Goal: Task Accomplishment & Management: Use online tool/utility

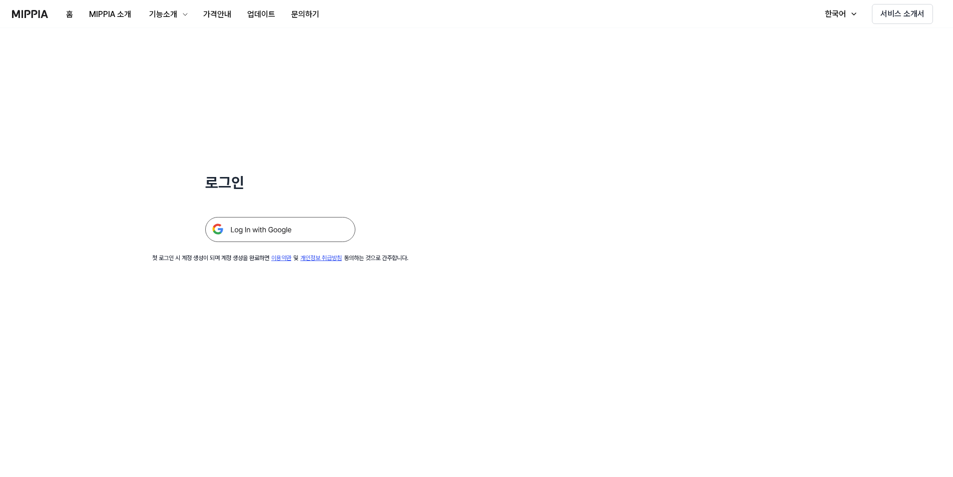
click at [289, 233] on img at bounding box center [280, 229] width 150 height 25
click at [922, 14] on button "로그인" at bounding box center [922, 14] width 37 height 20
click at [290, 229] on img at bounding box center [280, 229] width 150 height 25
click at [269, 231] on img at bounding box center [280, 229] width 150 height 25
click at [308, 232] on img at bounding box center [280, 229] width 150 height 25
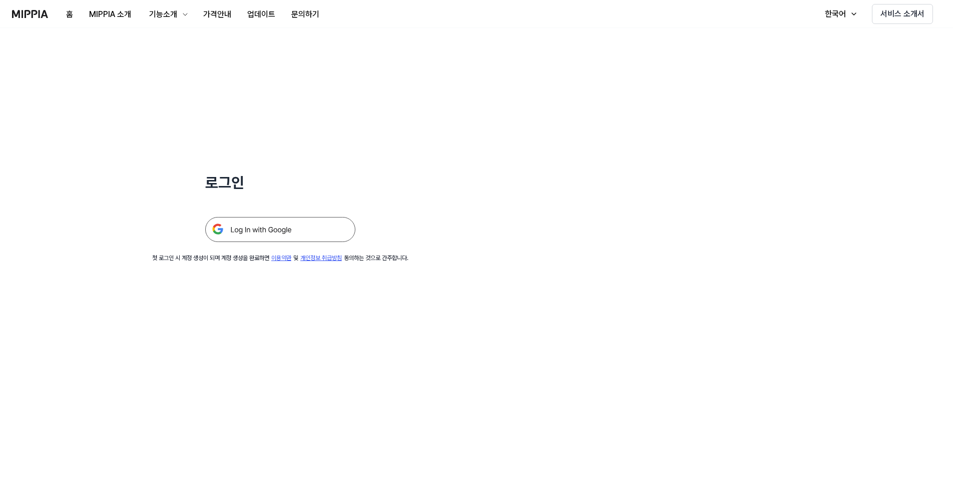
click at [252, 223] on img at bounding box center [280, 229] width 150 height 25
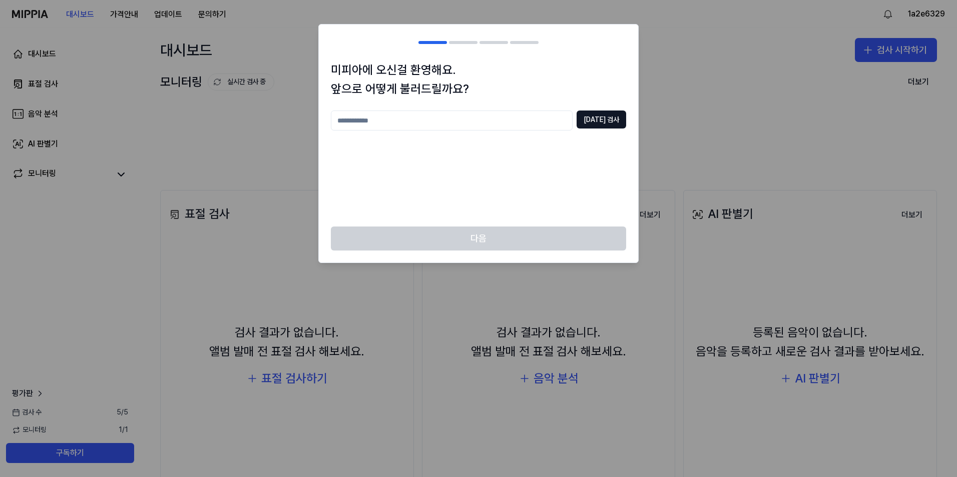
click at [375, 116] on input "text" at bounding box center [452, 121] width 242 height 20
type input "****"
click at [605, 121] on button "중복 검사" at bounding box center [601, 120] width 50 height 18
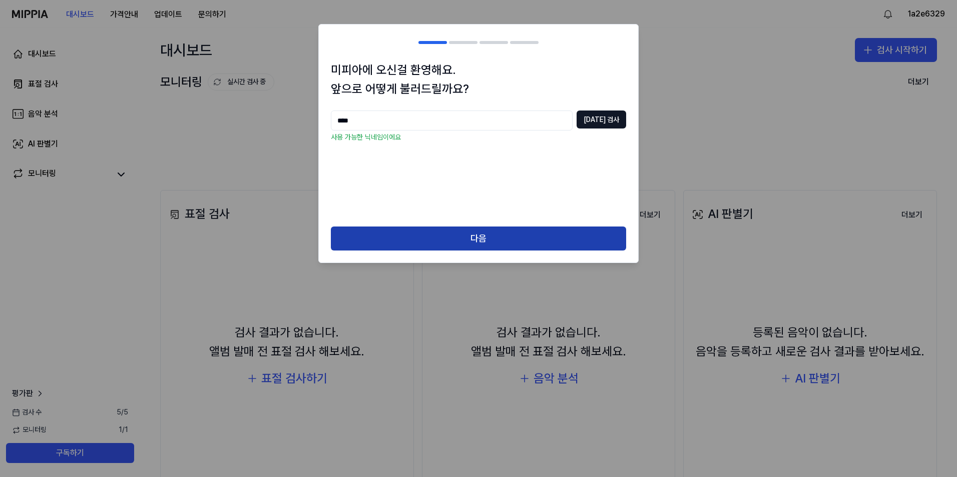
click at [462, 237] on button "다음" at bounding box center [478, 239] width 295 height 24
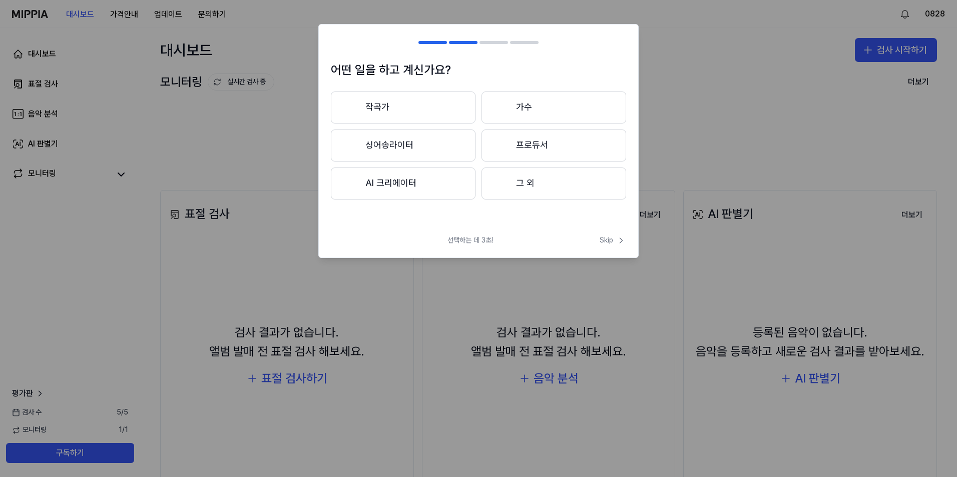
click at [402, 104] on button "작곡가" at bounding box center [403, 108] width 145 height 32
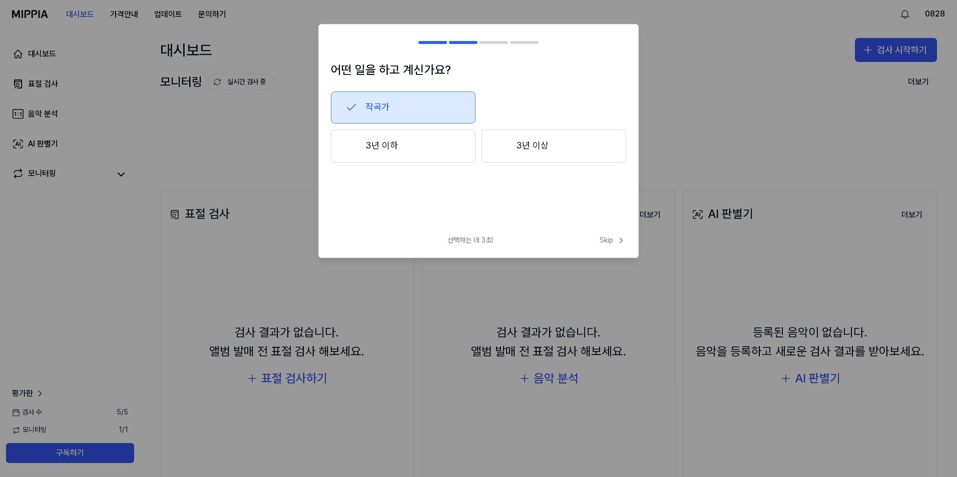
click at [543, 151] on button "3년 이상" at bounding box center [553, 146] width 145 height 33
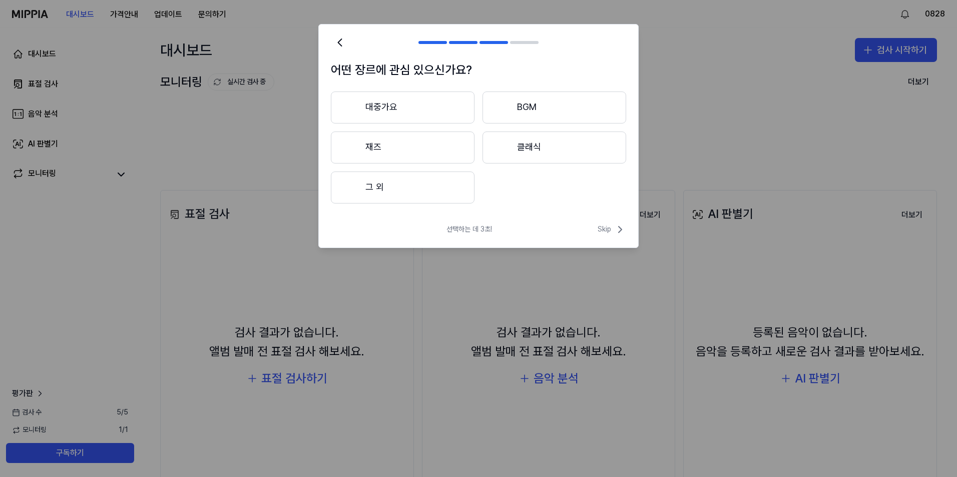
click at [385, 98] on button "대중가요" at bounding box center [403, 108] width 144 height 32
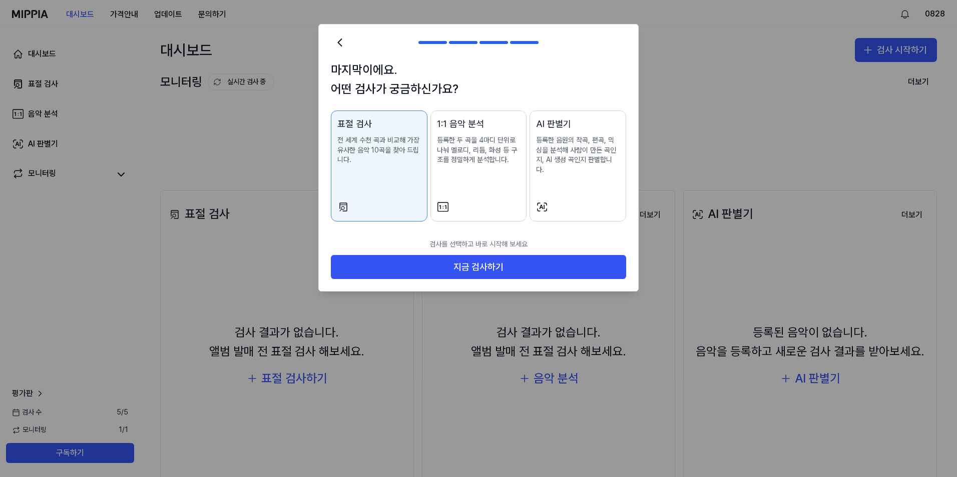
click at [577, 163] on p "등록한 음원의 작곡, 편곡, 믹싱을 분석해 사람이 만든 곡인지, AI 생성 곡인지 판별합니다." at bounding box center [578, 155] width 84 height 39
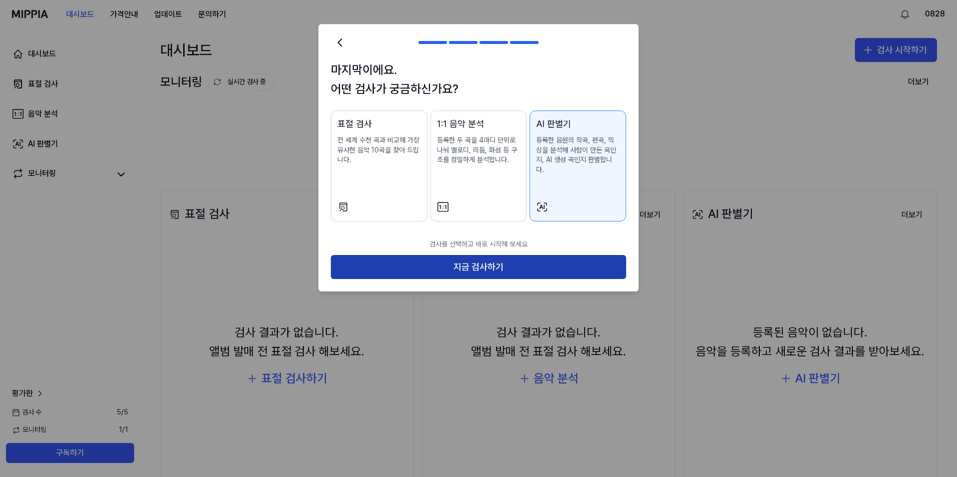
click at [528, 255] on button "지금 검사하기" at bounding box center [478, 267] width 295 height 24
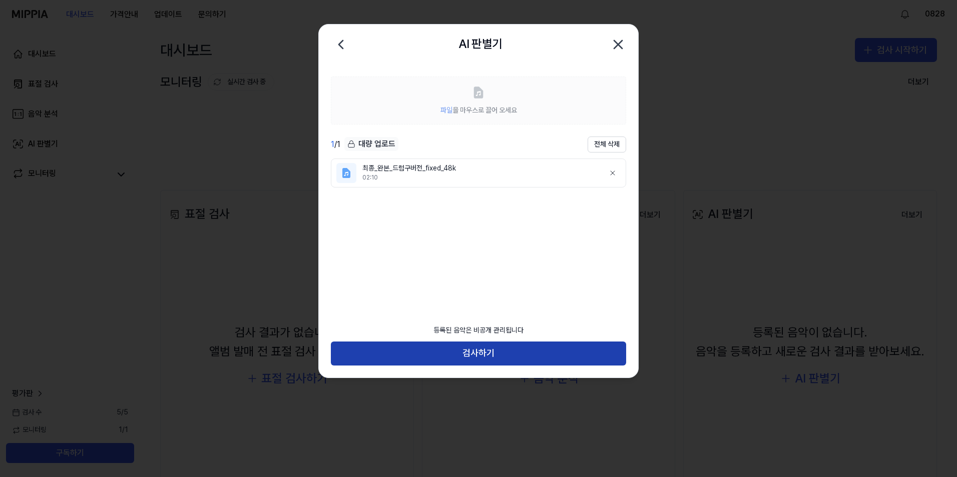
click at [503, 350] on button "검사하기" at bounding box center [478, 354] width 295 height 24
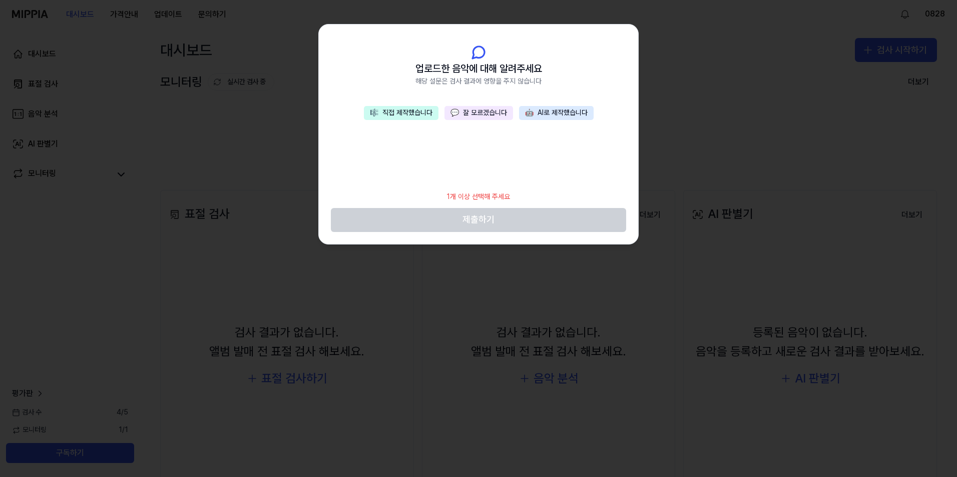
click at [414, 110] on button "🎼 직접 제작했습니다" at bounding box center [401, 113] width 75 height 14
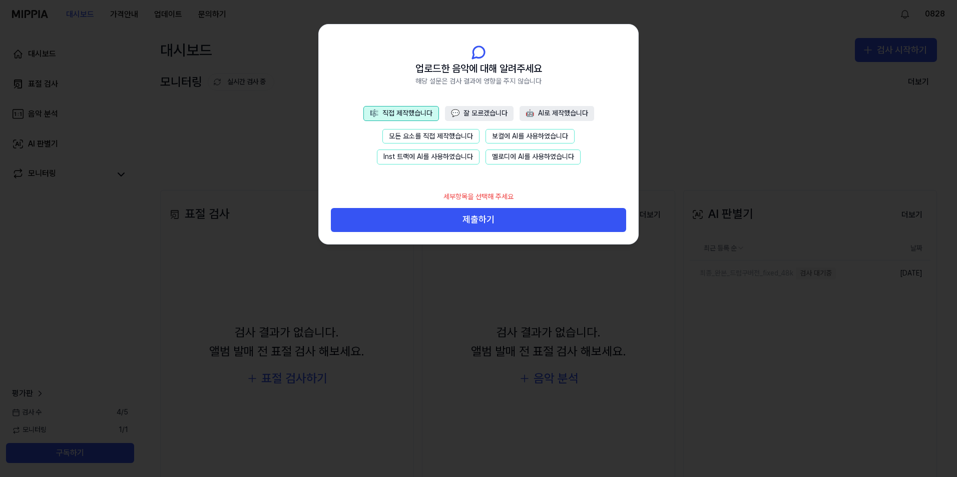
click at [415, 135] on button "모든 요소를 직접 제작했습니다" at bounding box center [430, 136] width 97 height 15
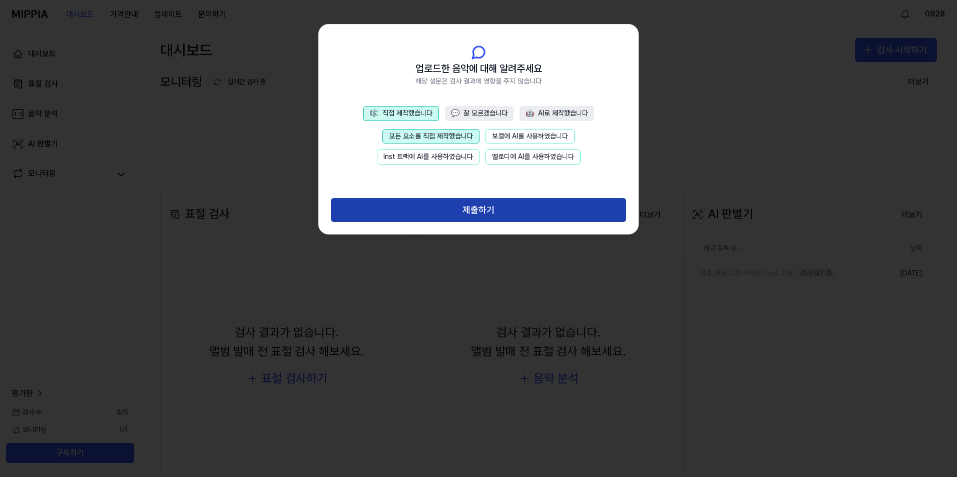
click at [454, 201] on button "제출하기" at bounding box center [478, 210] width 295 height 24
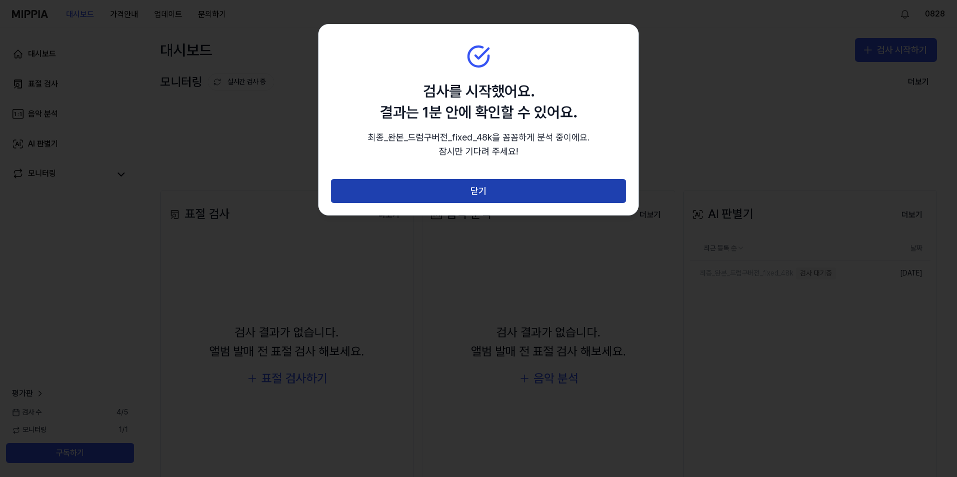
click at [489, 192] on button "닫기" at bounding box center [478, 191] width 295 height 24
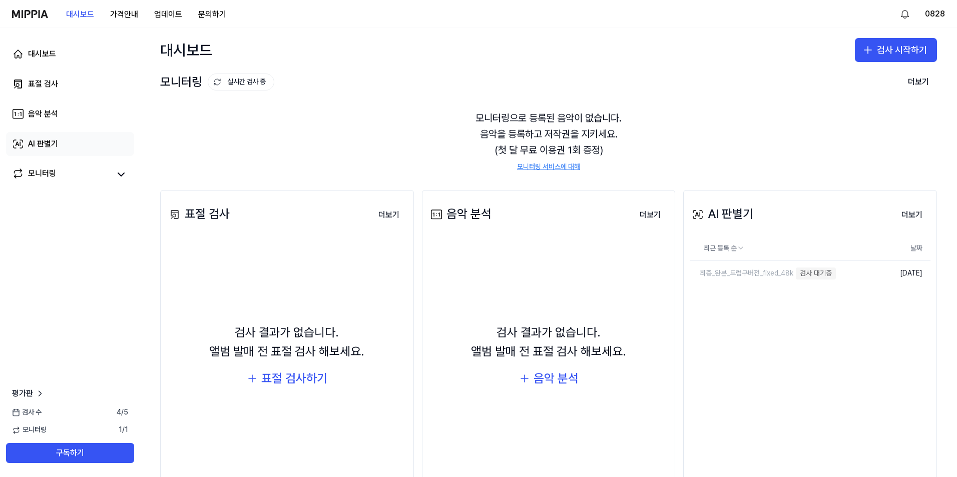
click at [54, 142] on div "AI 판별기" at bounding box center [43, 144] width 30 height 12
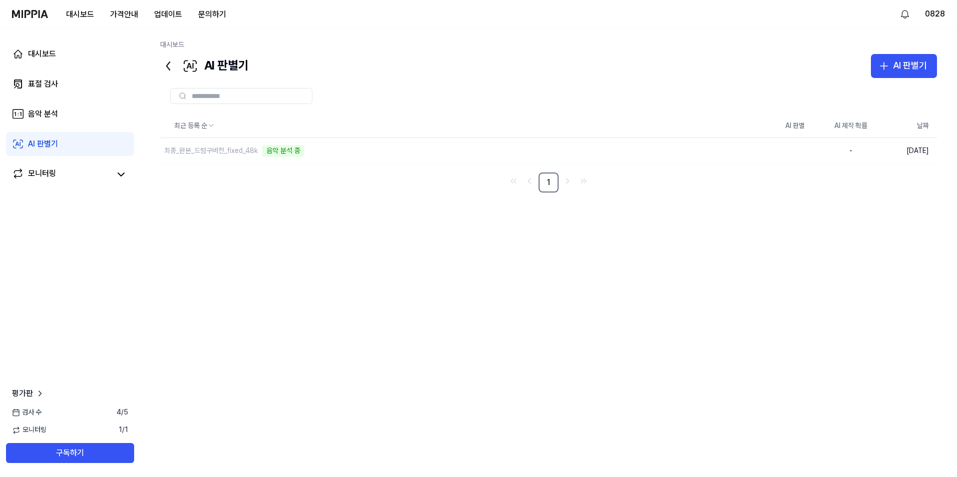
click at [846, 287] on div "최근 등록 순 AI 판별 AI 제작 확률 날짜 최종_완본_드럼구버전_fixed_48k 음악 분석 중 삭제 - 2025.10.10. 1" at bounding box center [548, 269] width 777 height 310
drag, startPoint x: 855, startPoint y: 232, endPoint x: 732, endPoint y: 152, distance: 146.1
click at [732, 155] on div "최근 등록 순 AI 판별 AI 제작 확률 날짜 최종_완본_드럼구버전_fixed_48k 삭제 AI 99 % 2025.10.10. 1" at bounding box center [548, 269] width 777 height 310
click at [757, 151] on button "삭제" at bounding box center [751, 151] width 32 height 16
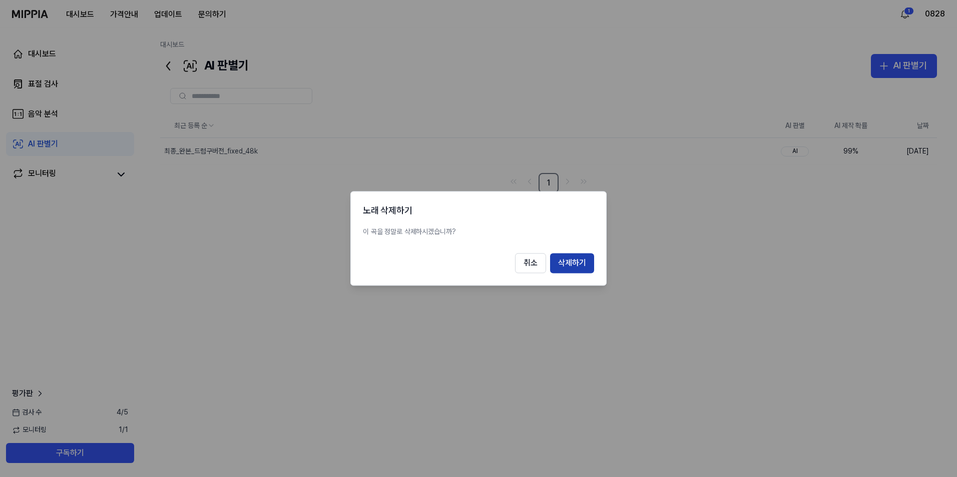
click at [578, 260] on button "삭제하기" at bounding box center [572, 264] width 44 height 20
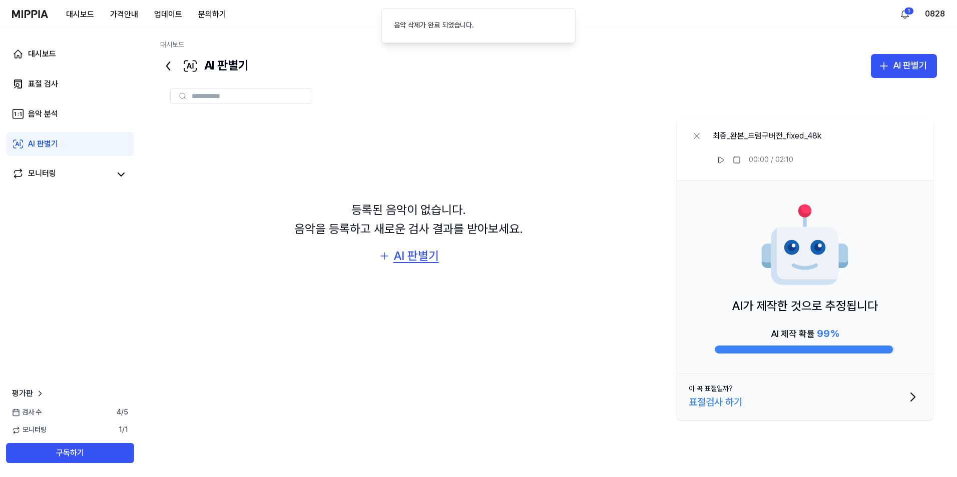
click at [420, 252] on div "AI 판별기" at bounding box center [416, 256] width 46 height 19
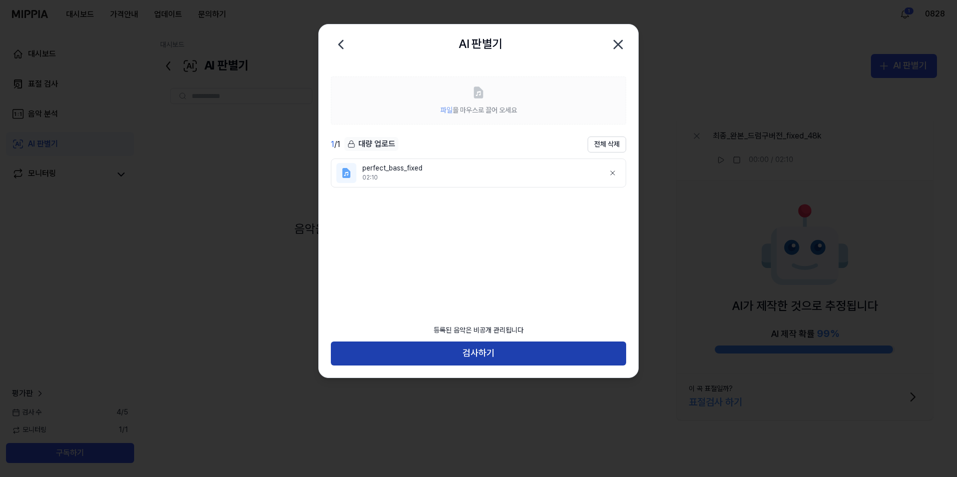
click at [463, 355] on button "검사하기" at bounding box center [478, 354] width 295 height 24
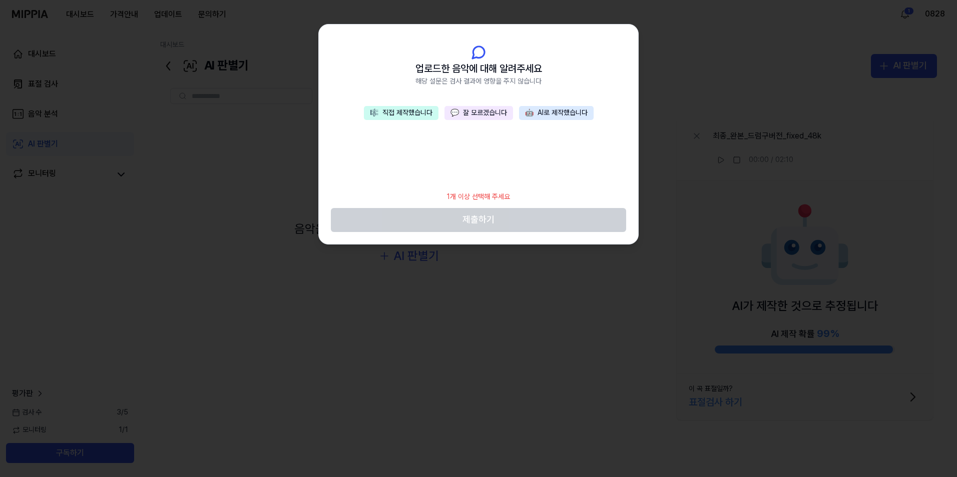
click at [404, 107] on button "🎼 직접 제작했습니다" at bounding box center [401, 113] width 75 height 14
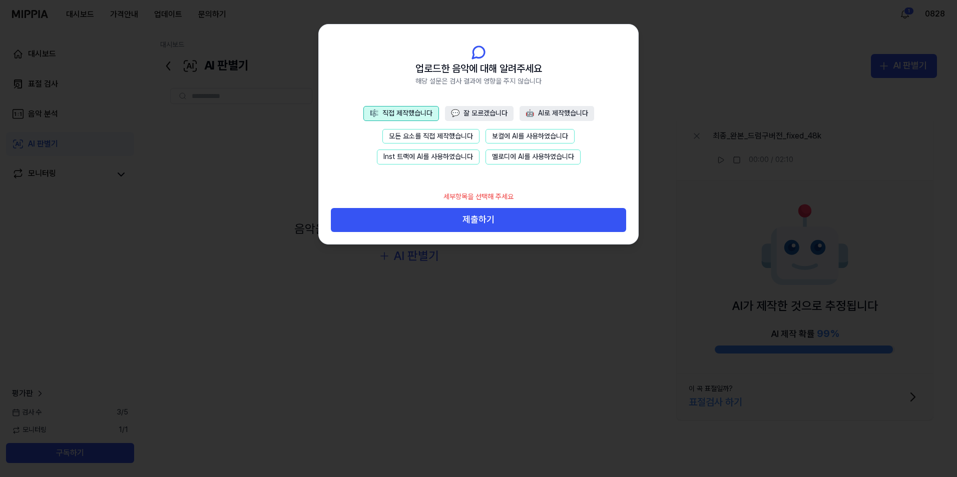
click at [403, 135] on button "모든 요소를 직접 제작했습니다" at bounding box center [430, 136] width 97 height 15
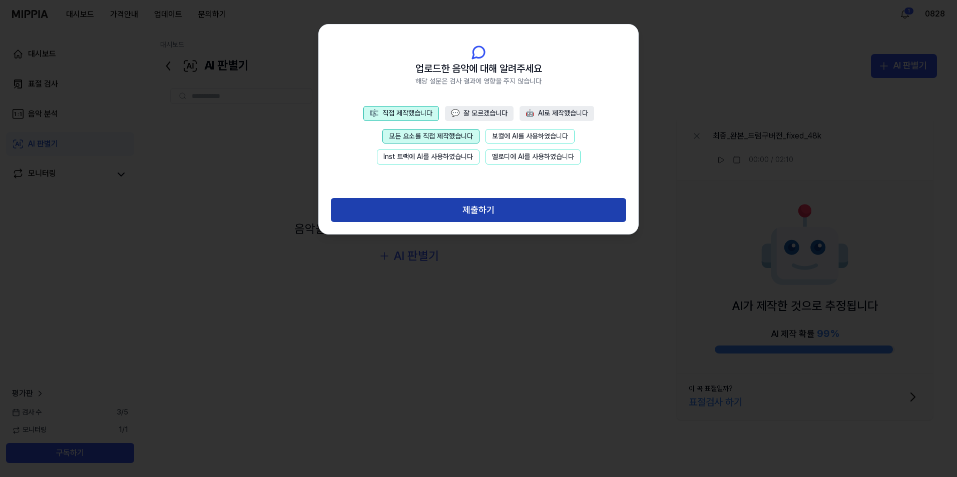
click at [444, 204] on button "제출하기" at bounding box center [478, 210] width 295 height 24
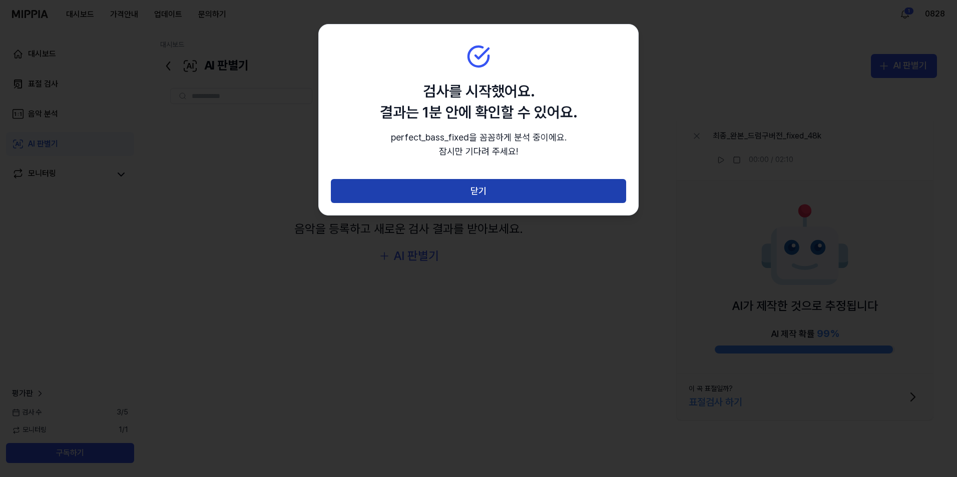
click at [500, 186] on button "닫기" at bounding box center [478, 191] width 295 height 24
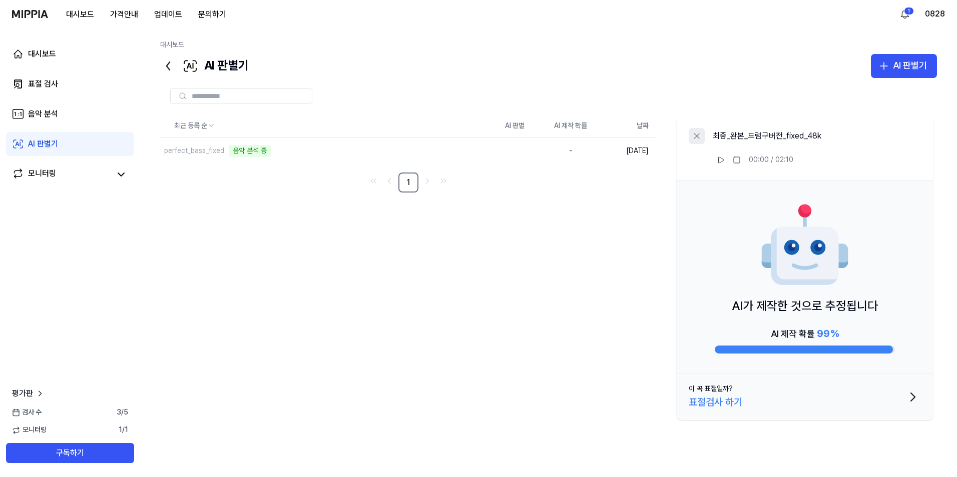
click at [699, 134] on icon at bounding box center [696, 136] width 5 height 5
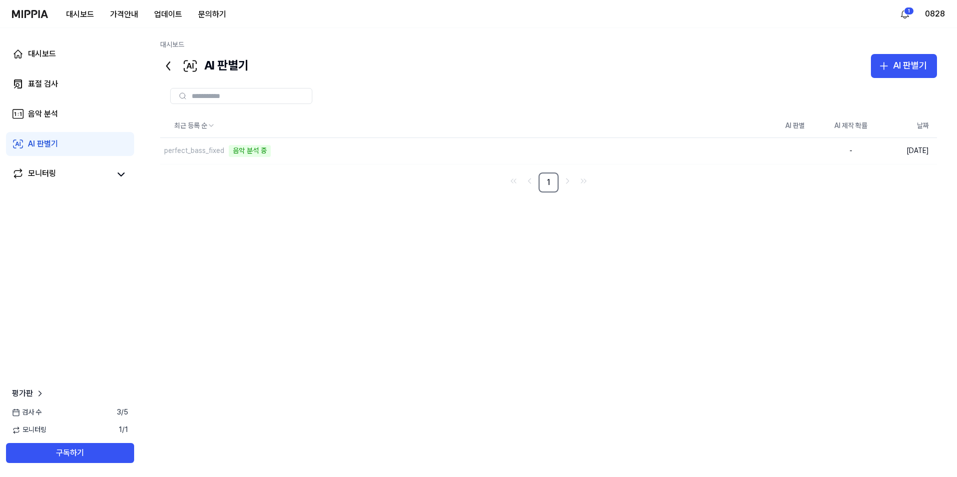
click at [840, 433] on div "최근 등록 순 AI 판별 AI 제작 확률 날짜 perfect_bass_fixed 음악 분석 중 삭제 - 2025.10.10. 1" at bounding box center [548, 277] width 777 height 399
click at [818, 446] on div "최근 등록 순 AI 판별 AI 제작 확률 날짜 perfect_bass_fixed 삭제 Human 37 % 2025.10.10. 1" at bounding box center [548, 277] width 777 height 399
click at [808, 460] on div "최근 등록 순 AI 판별 AI 제작 확률 날짜 perfect_bass_fixed 삭제 Human 37 % 2025.10.10. 1" at bounding box center [548, 277] width 777 height 399
click at [708, 296] on div "최근 등록 순 AI 판별 AI 제작 확률 날짜 perfect_bass_fixed 삭제 Human 37 % 2025.10.10. 1" at bounding box center [548, 269] width 777 height 310
click at [890, 65] on icon "button" at bounding box center [884, 66] width 12 height 12
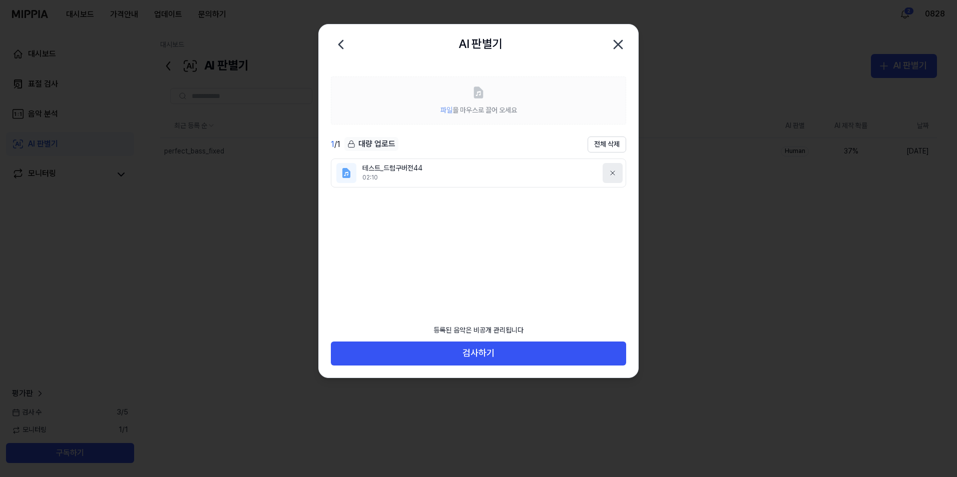
click at [614, 174] on icon at bounding box center [612, 173] width 8 height 8
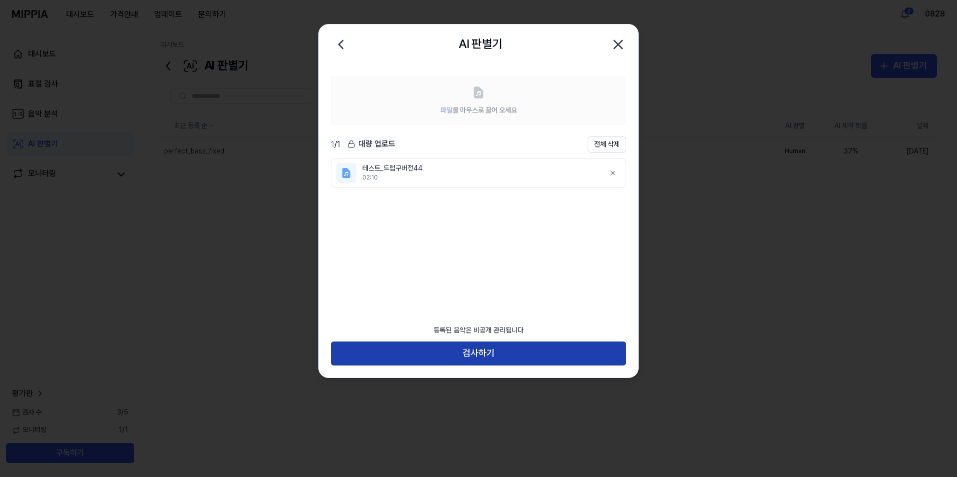
click at [502, 353] on button "검사하기" at bounding box center [478, 354] width 295 height 24
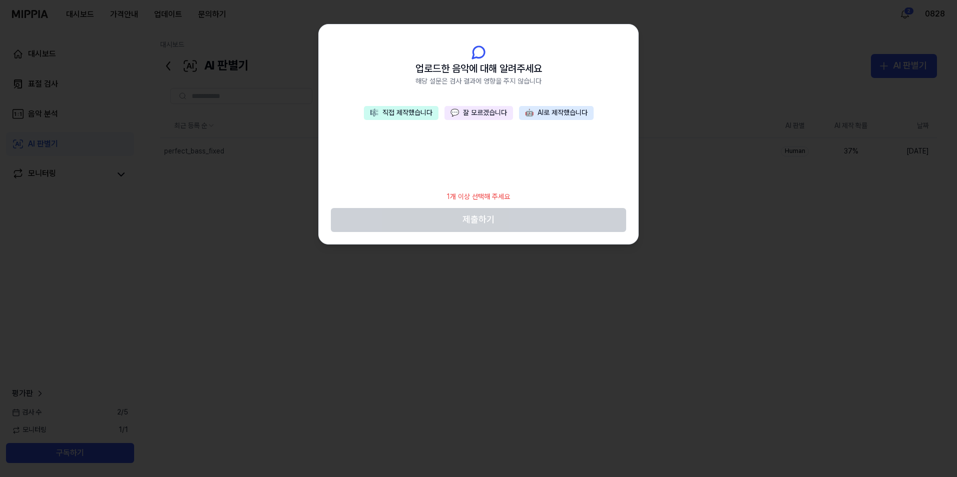
click at [402, 112] on button "🎼 직접 제작했습니다" at bounding box center [401, 113] width 75 height 14
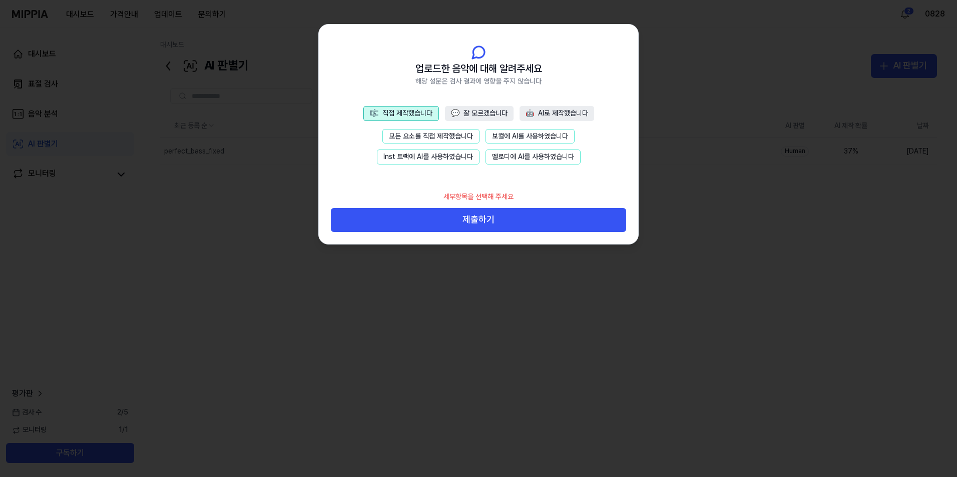
click at [393, 130] on button "모든 요소를 직접 제작했습니다" at bounding box center [430, 136] width 97 height 15
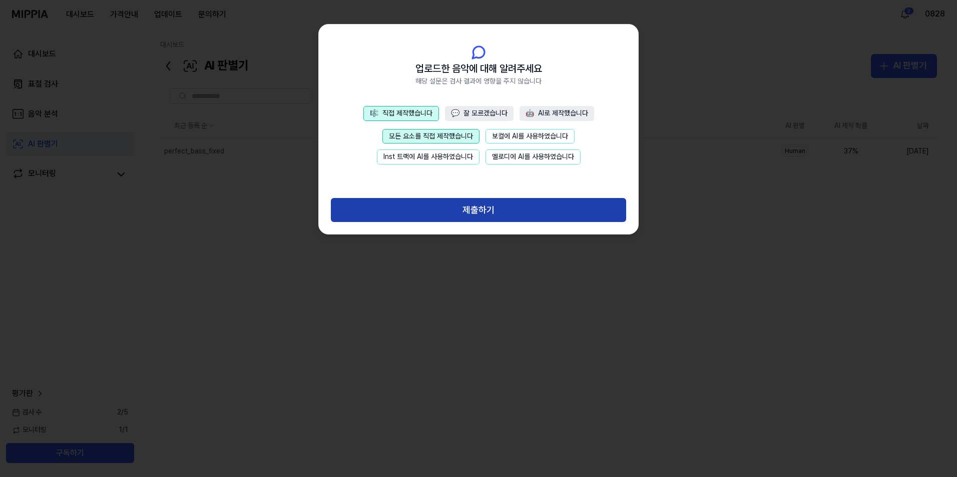
click at [436, 206] on button "제출하기" at bounding box center [478, 210] width 295 height 24
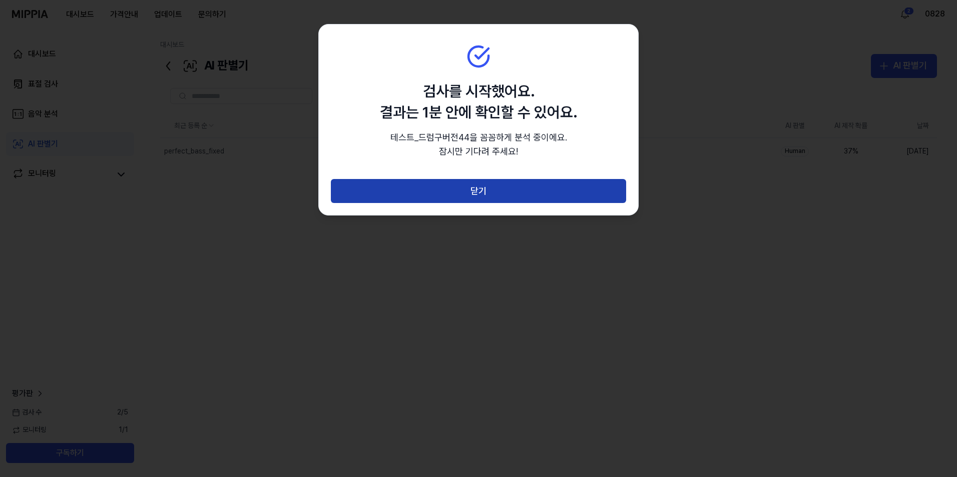
click at [492, 191] on button "닫기" at bounding box center [478, 191] width 295 height 24
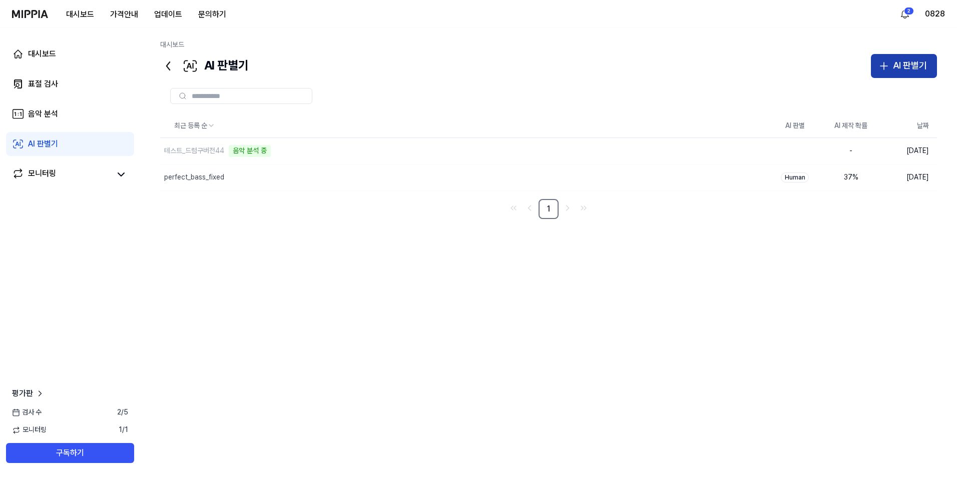
click at [905, 66] on div "AI 판별기" at bounding box center [910, 66] width 34 height 15
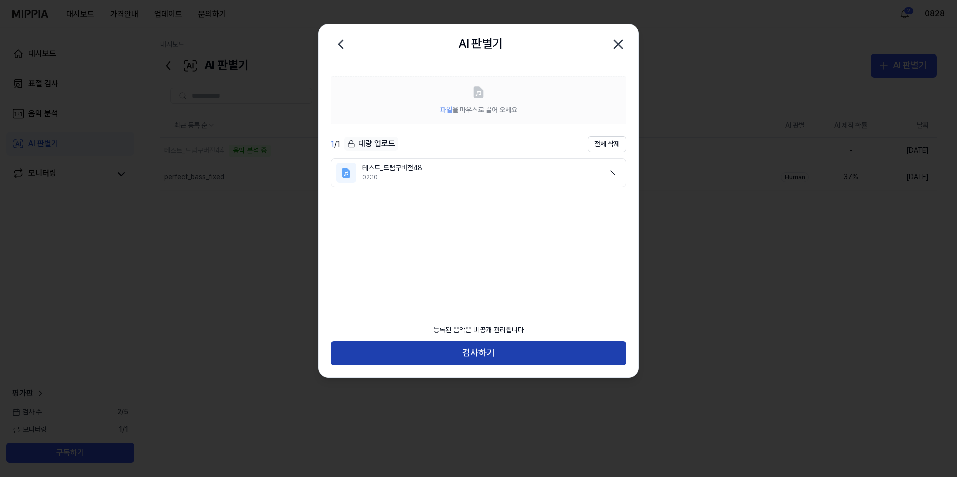
click at [472, 354] on button "검사하기" at bounding box center [478, 354] width 295 height 24
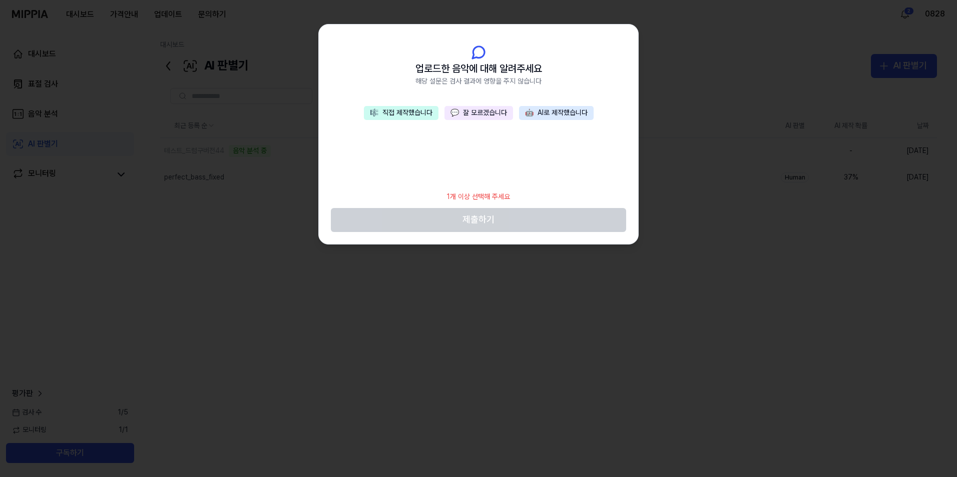
drag, startPoint x: 390, startPoint y: 111, endPoint x: 397, endPoint y: 118, distance: 9.6
click at [391, 111] on button "🎼 직접 제작했습니다" at bounding box center [401, 113] width 75 height 14
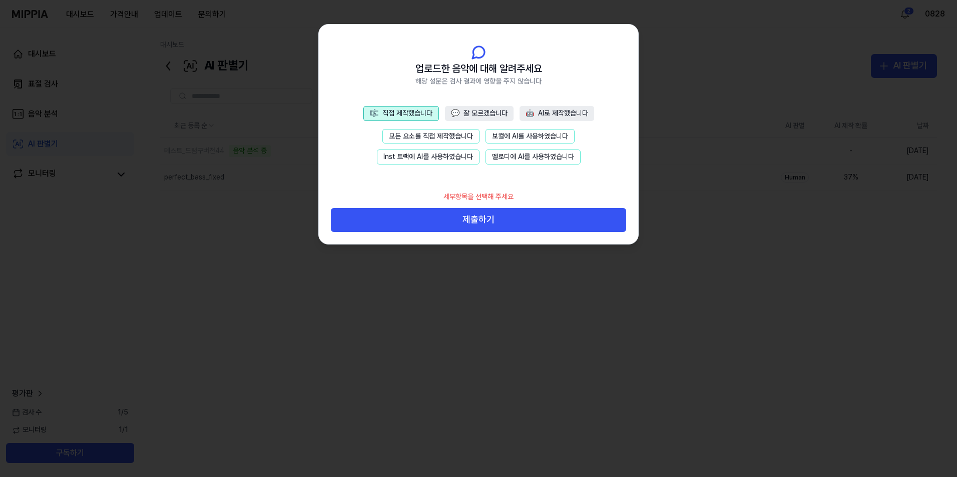
click at [401, 135] on button "모든 요소를 직접 제작했습니다" at bounding box center [430, 136] width 97 height 15
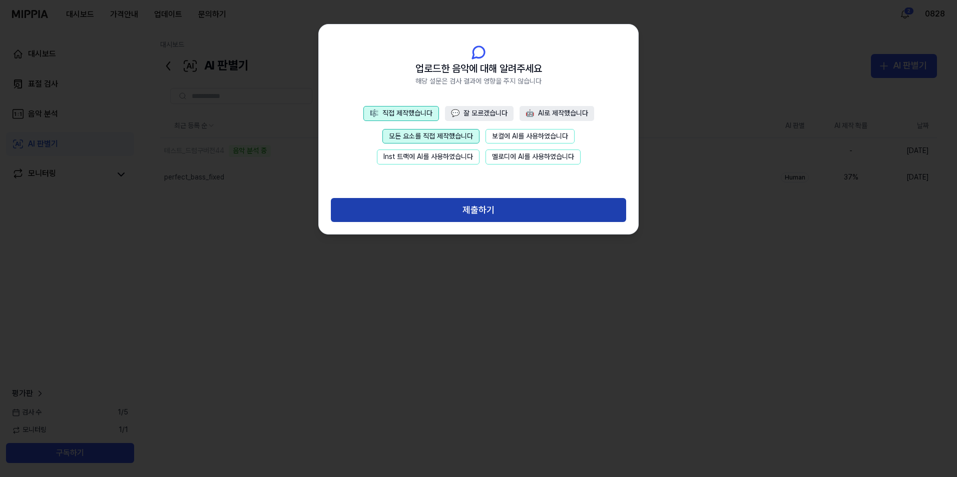
click at [469, 211] on button "제출하기" at bounding box center [478, 210] width 295 height 24
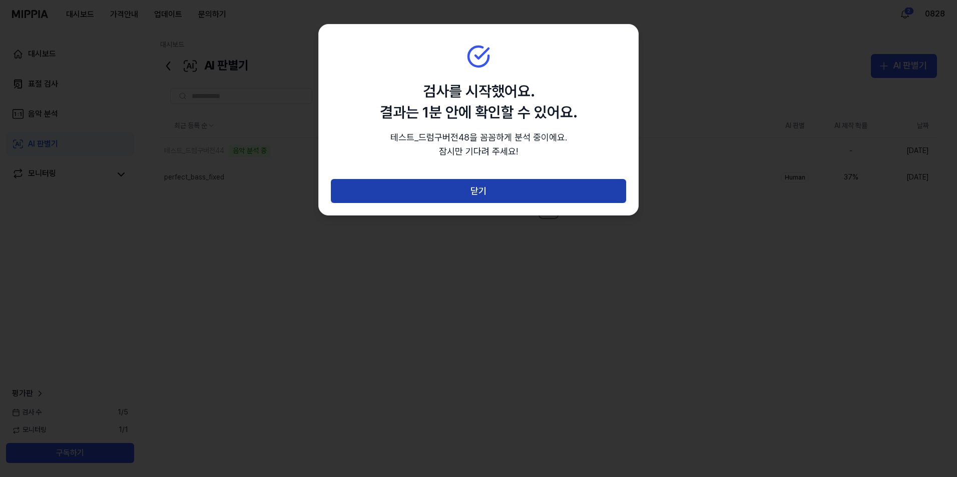
click at [471, 193] on button "닫기" at bounding box center [478, 191] width 295 height 24
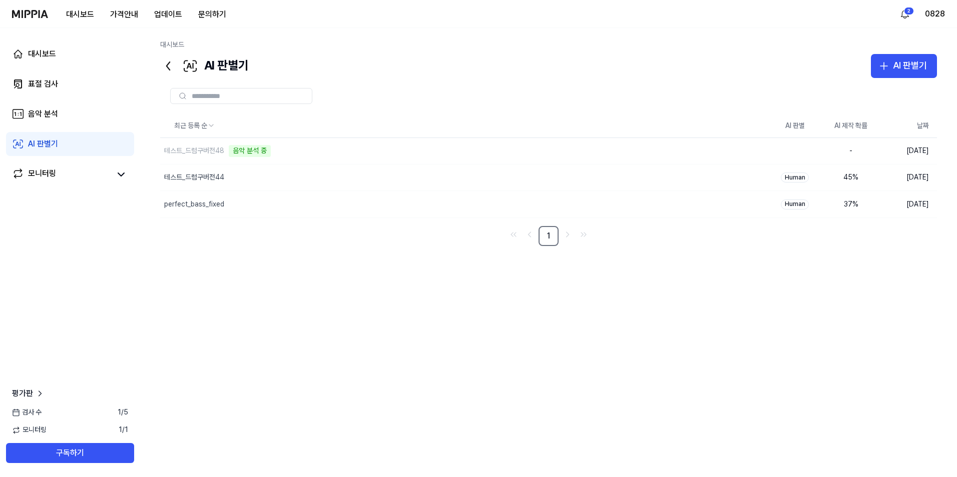
click at [895, 379] on div "최근 등록 순 AI 판별 AI 제작 확률 날짜 테스트_드럼구버전48 음악 분석 중 삭제 - 2025.10.10. 테스트_드럼구버전44 삭제 H…" at bounding box center [548, 269] width 777 height 310
click at [862, 423] on div "최근 등록 순 AI 판별 AI 제작 확률 날짜 테스트_드럼구버전48 삭제 AI 99 % 2025.10.10. 테스트_드럼구버전44 삭제 Hum…" at bounding box center [548, 269] width 777 height 310
click at [873, 308] on div "최근 등록 순 AI 판별 AI 제작 확률 날짜 테스트_드럼구버전48 삭제 AI 99 % 2025.10.10. 테스트_드럼구버전44 삭제 Hum…" at bounding box center [548, 269] width 777 height 310
click at [852, 428] on div "최근 등록 순 AI 판별 AI 제작 확률 날짜 테스트_드럼구버전48 삭제 AI 99 % 2025.10.10. 테스트_드럼구버전44 삭제 Hum…" at bounding box center [548, 277] width 777 height 399
click at [908, 65] on div "AI 판별기" at bounding box center [910, 66] width 34 height 15
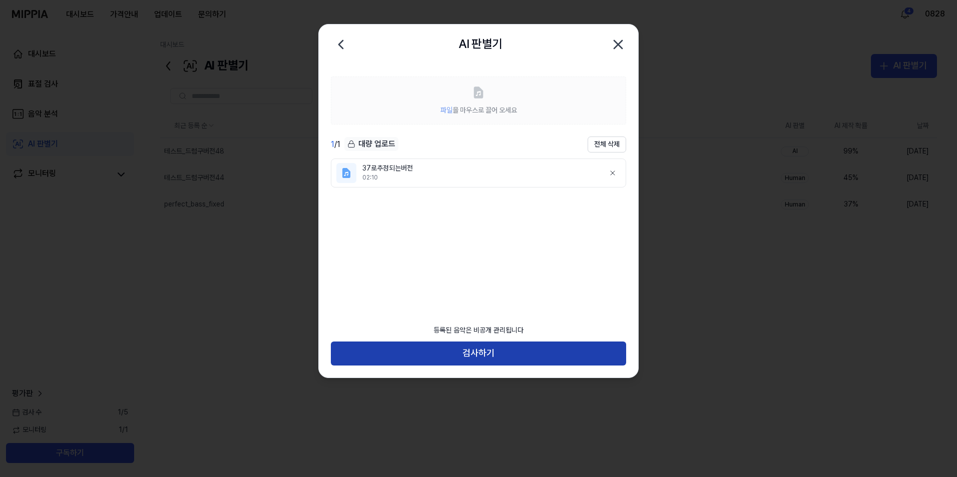
click at [501, 357] on button "검사하기" at bounding box center [478, 354] width 295 height 24
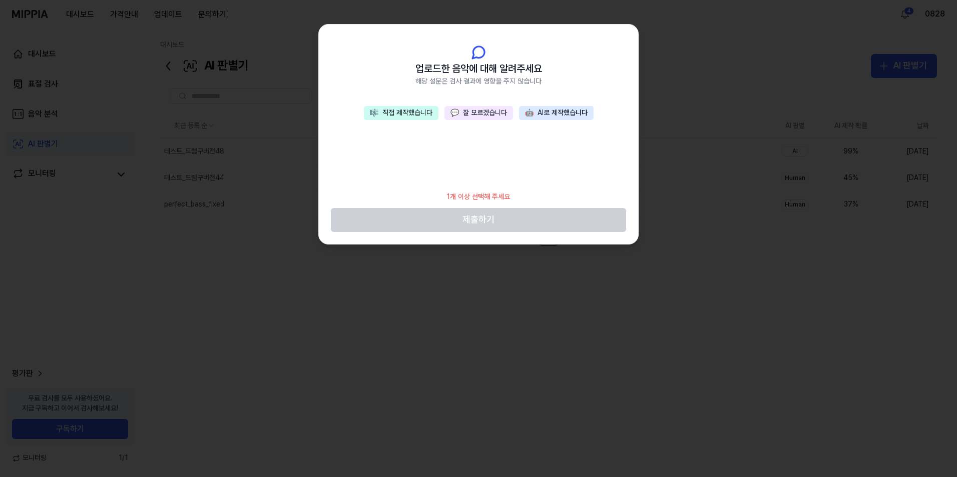
click at [400, 118] on button "🎼 직접 제작했습니다" at bounding box center [401, 113] width 75 height 14
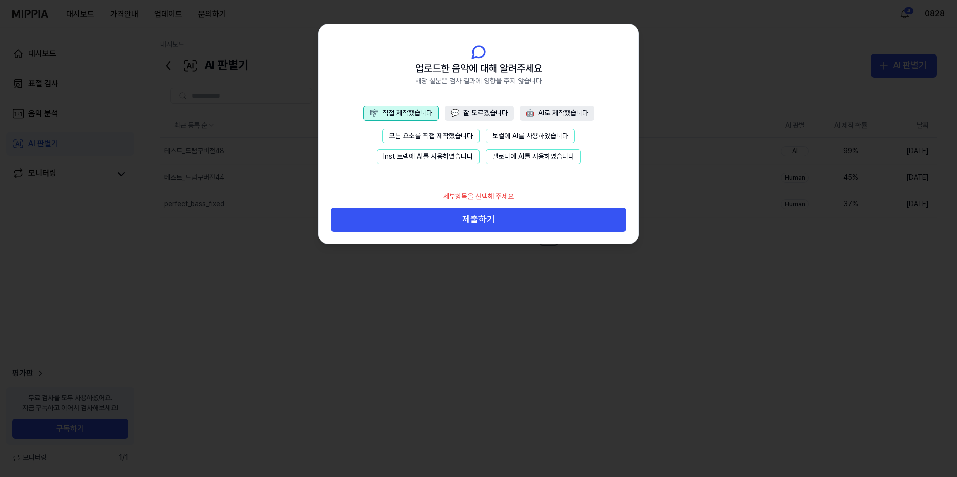
click at [400, 131] on button "모든 요소를 직접 제작했습니다" at bounding box center [430, 136] width 97 height 15
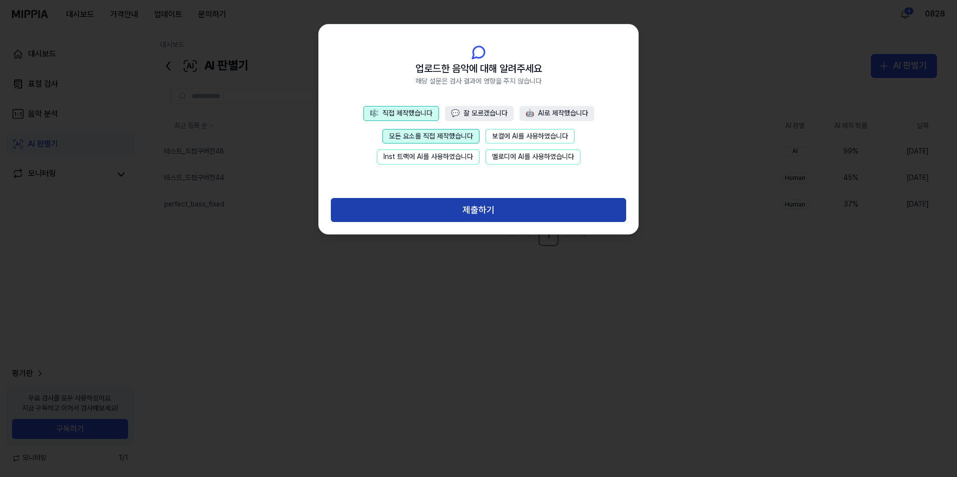
click at [464, 219] on button "제출하기" at bounding box center [478, 210] width 295 height 24
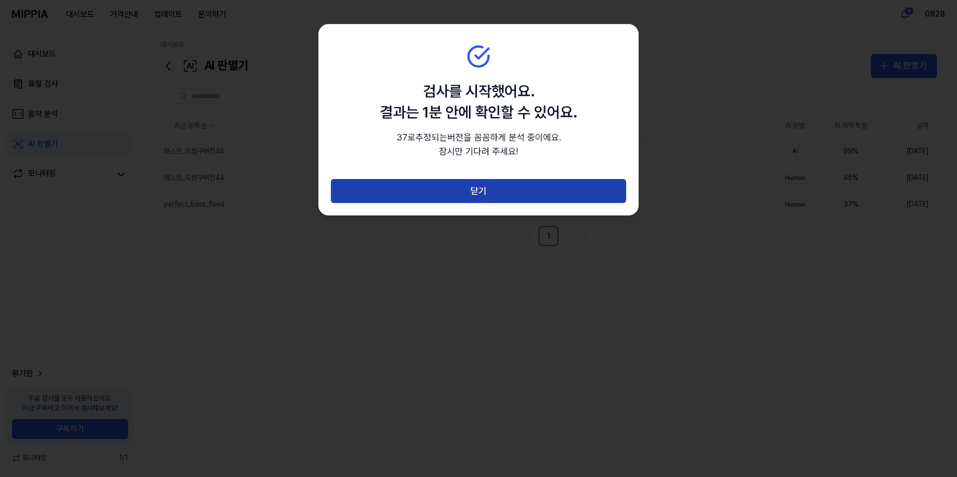
click at [461, 191] on button "닫기" at bounding box center [478, 191] width 295 height 24
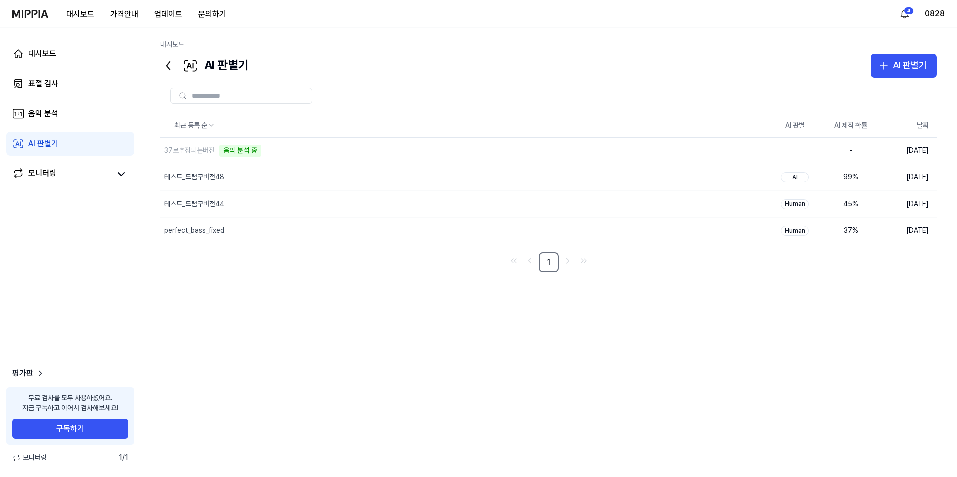
click at [256, 312] on div "최근 등록 순 AI 판별 AI 제작 확률 날짜 37로추정되는버전 음악 분석 중 삭제 - 2025.10.10. 테스트_드럼구버전48 삭제 AI …" at bounding box center [548, 269] width 777 height 310
click at [748, 177] on button "삭제" at bounding box center [751, 178] width 32 height 16
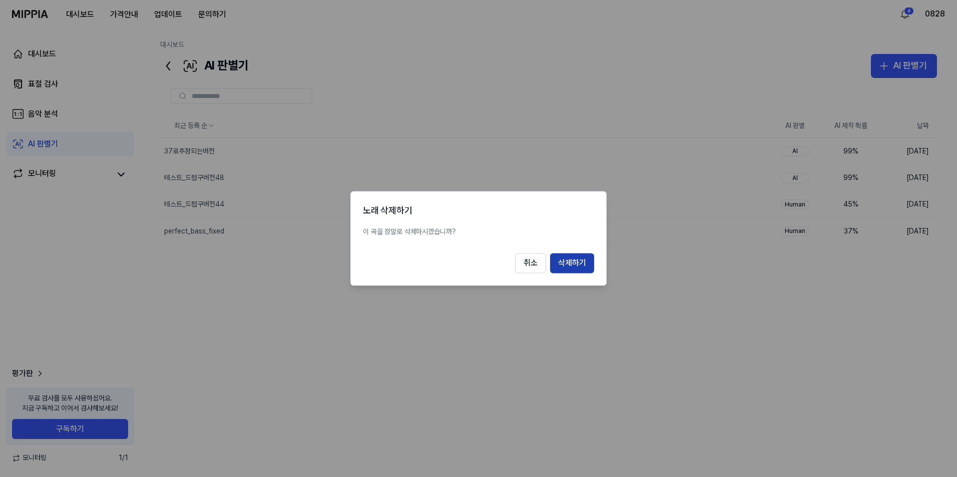
click at [574, 262] on button "삭제하기" at bounding box center [572, 264] width 44 height 20
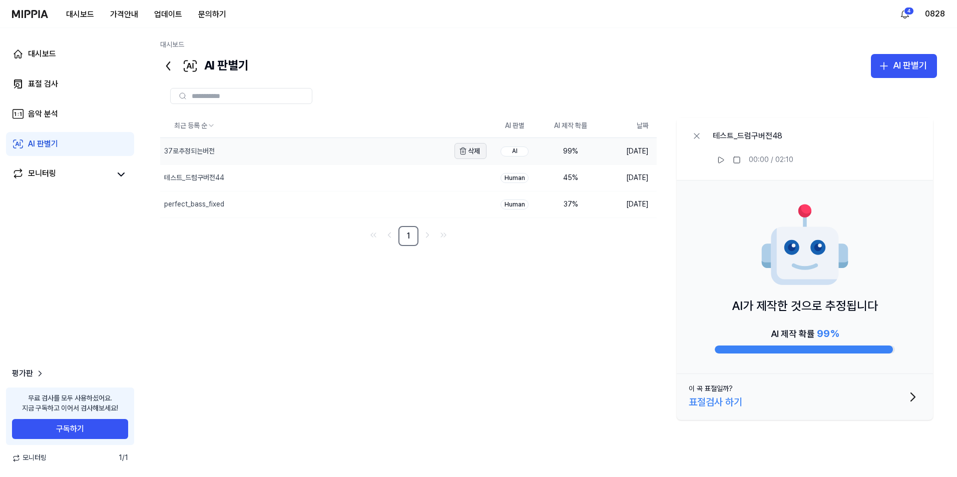
click at [470, 149] on button "삭제" at bounding box center [470, 151] width 32 height 16
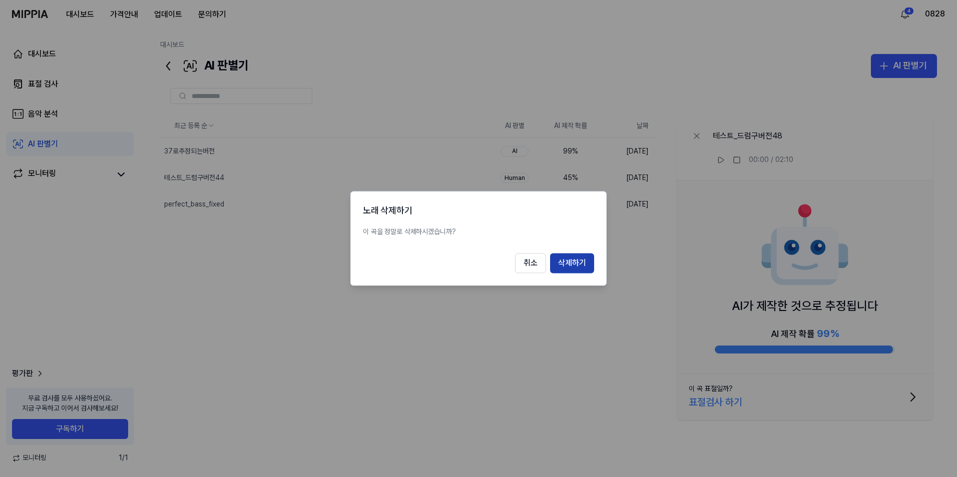
click at [561, 261] on button "삭제하기" at bounding box center [572, 264] width 44 height 20
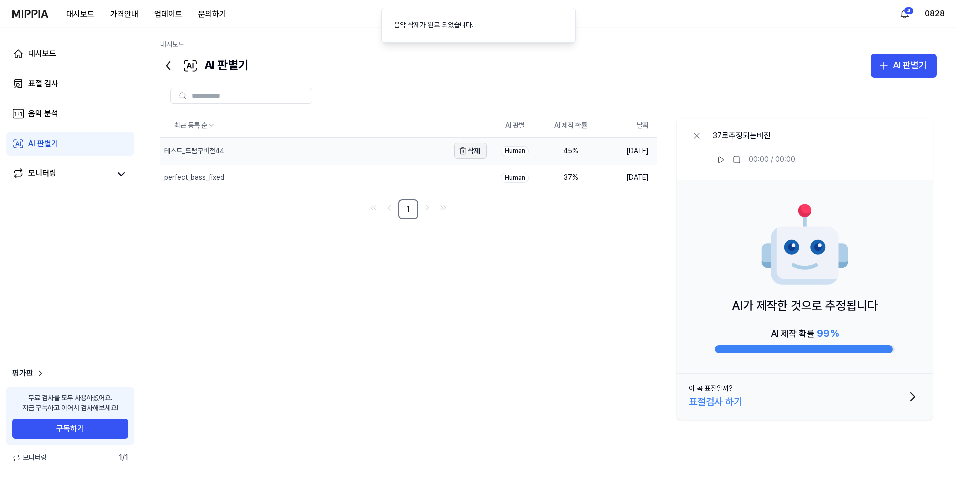
click at [473, 152] on button "삭제" at bounding box center [470, 151] width 32 height 16
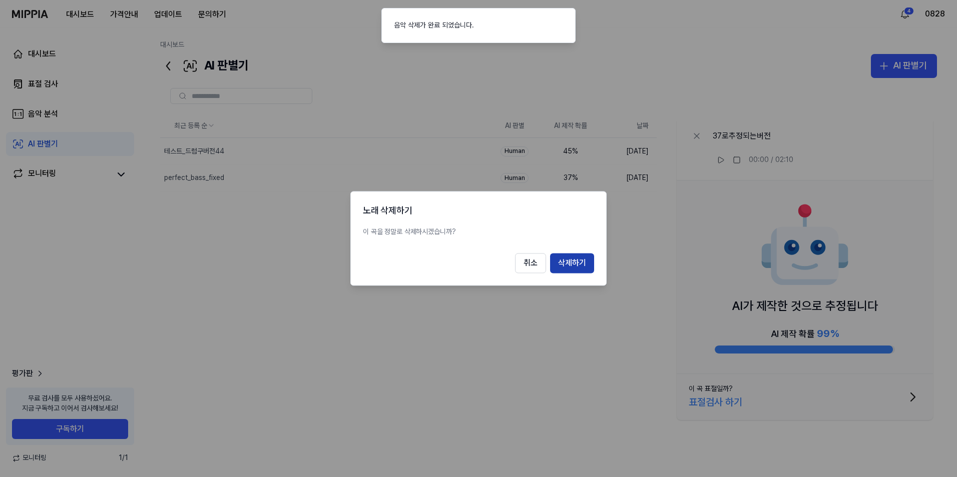
drag, startPoint x: 569, startPoint y: 261, endPoint x: 544, endPoint y: 235, distance: 36.1
click at [569, 262] on button "삭제하기" at bounding box center [572, 264] width 44 height 20
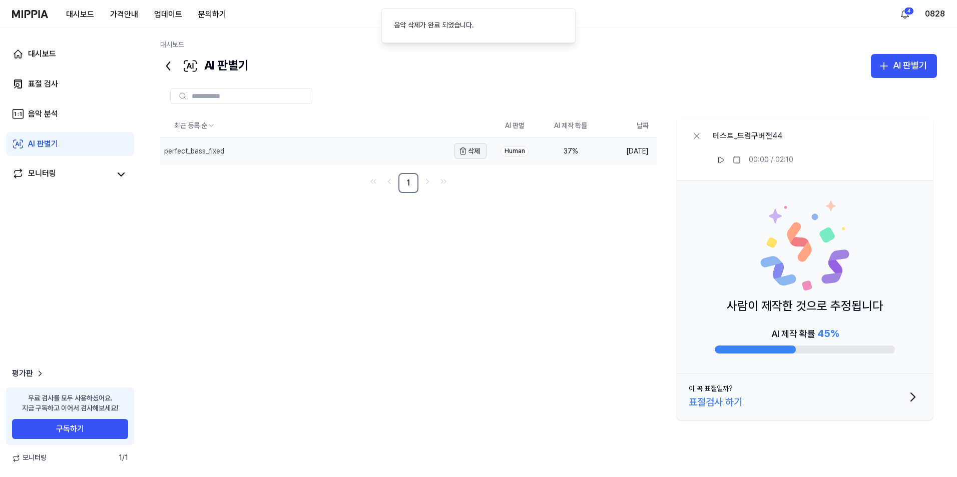
click at [473, 151] on button "삭제" at bounding box center [470, 151] width 32 height 16
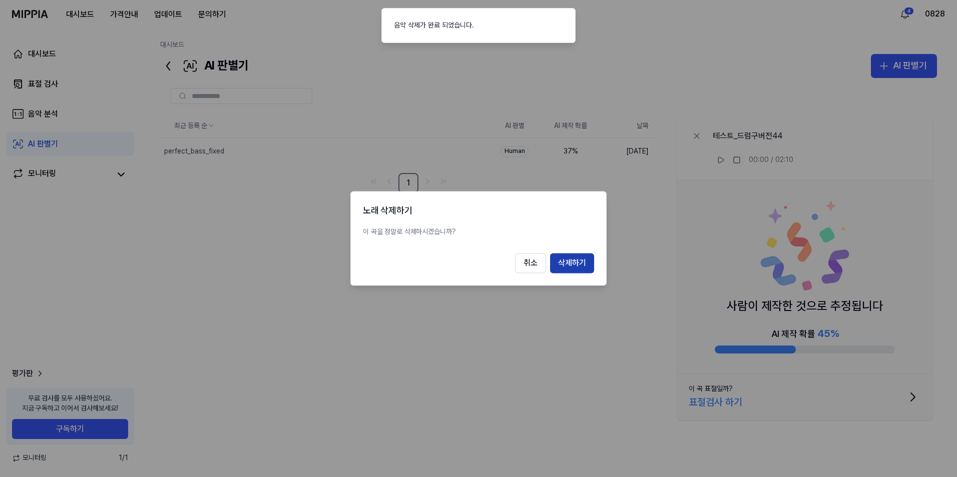
click at [570, 263] on button "삭제하기" at bounding box center [572, 264] width 44 height 20
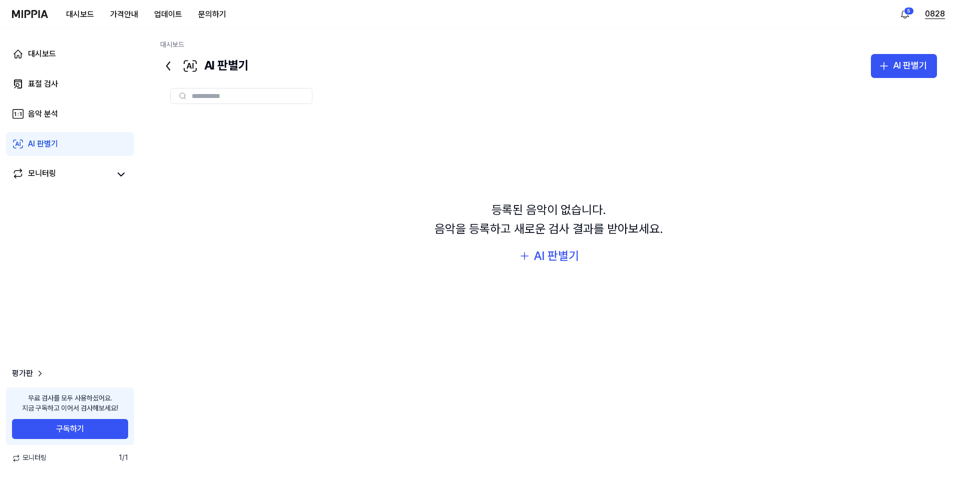
click at [942, 16] on button "0828" at bounding box center [935, 14] width 20 height 12
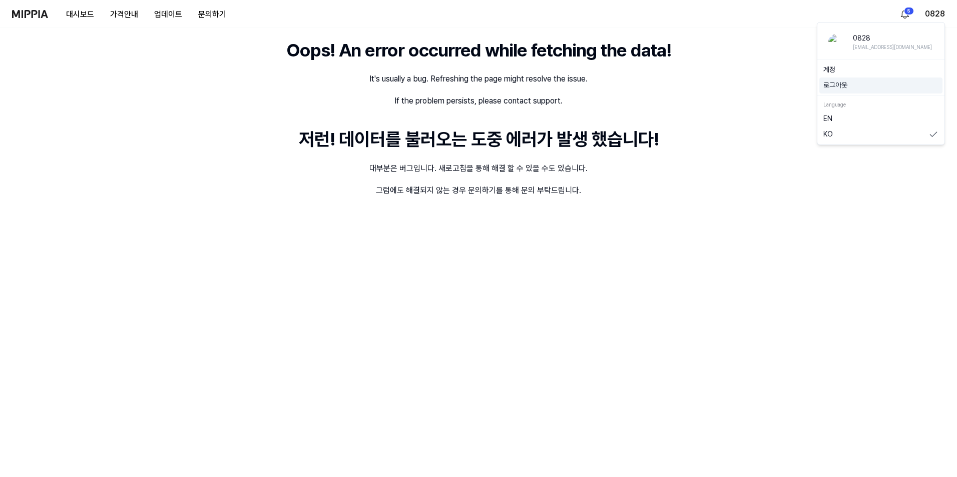
click at [843, 81] on button "로그아웃" at bounding box center [880, 86] width 115 height 10
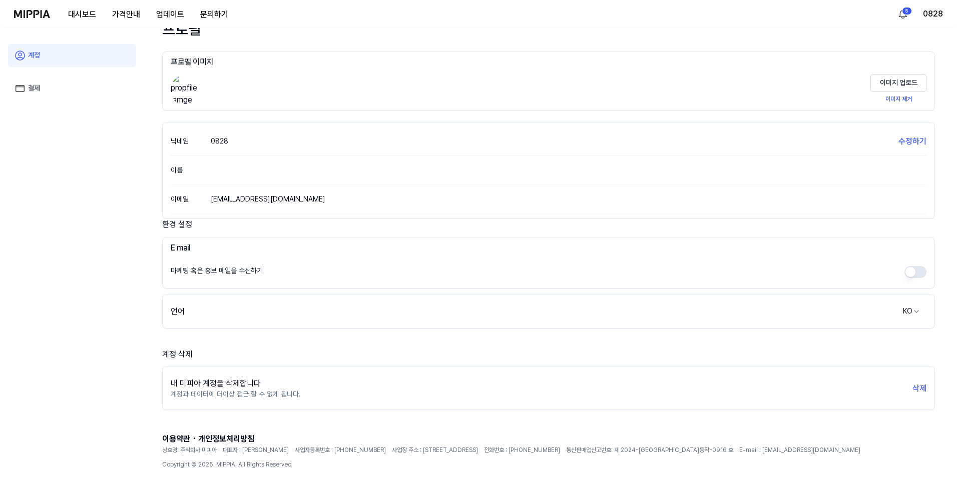
scroll to position [55, 0]
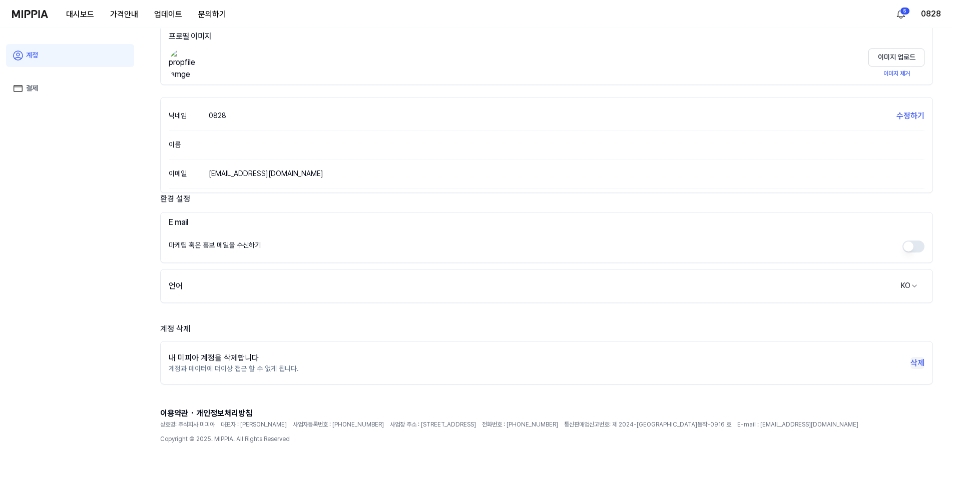
click at [914, 358] on button "삭제" at bounding box center [917, 363] width 14 height 12
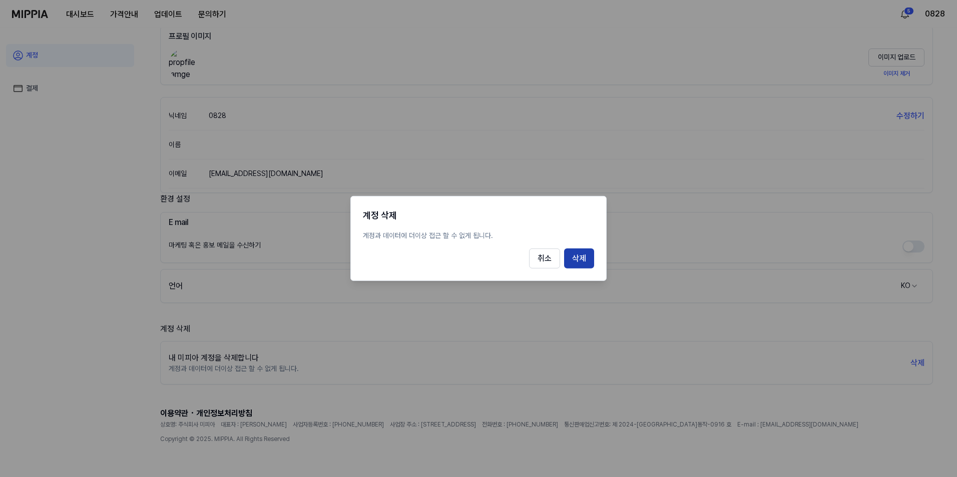
click at [577, 257] on button "삭제" at bounding box center [579, 259] width 30 height 20
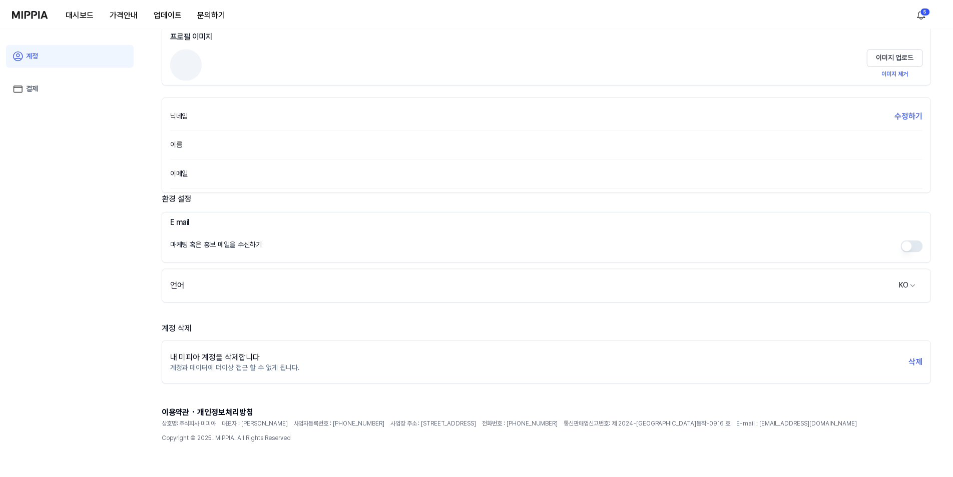
scroll to position [28, 0]
